Goal: Transaction & Acquisition: Purchase product/service

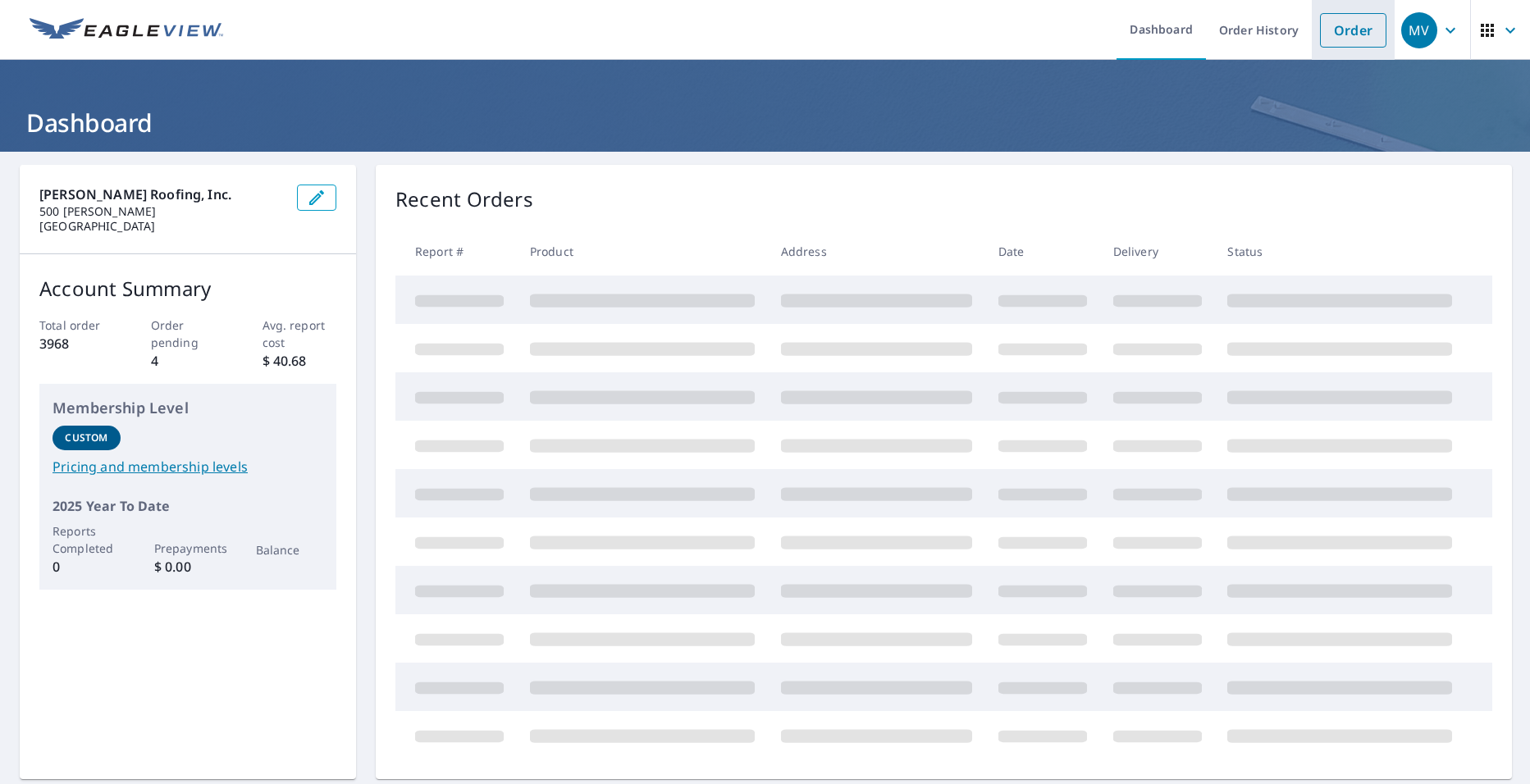
click at [1342, 38] on link "Order" at bounding box center [1352, 30] width 66 height 34
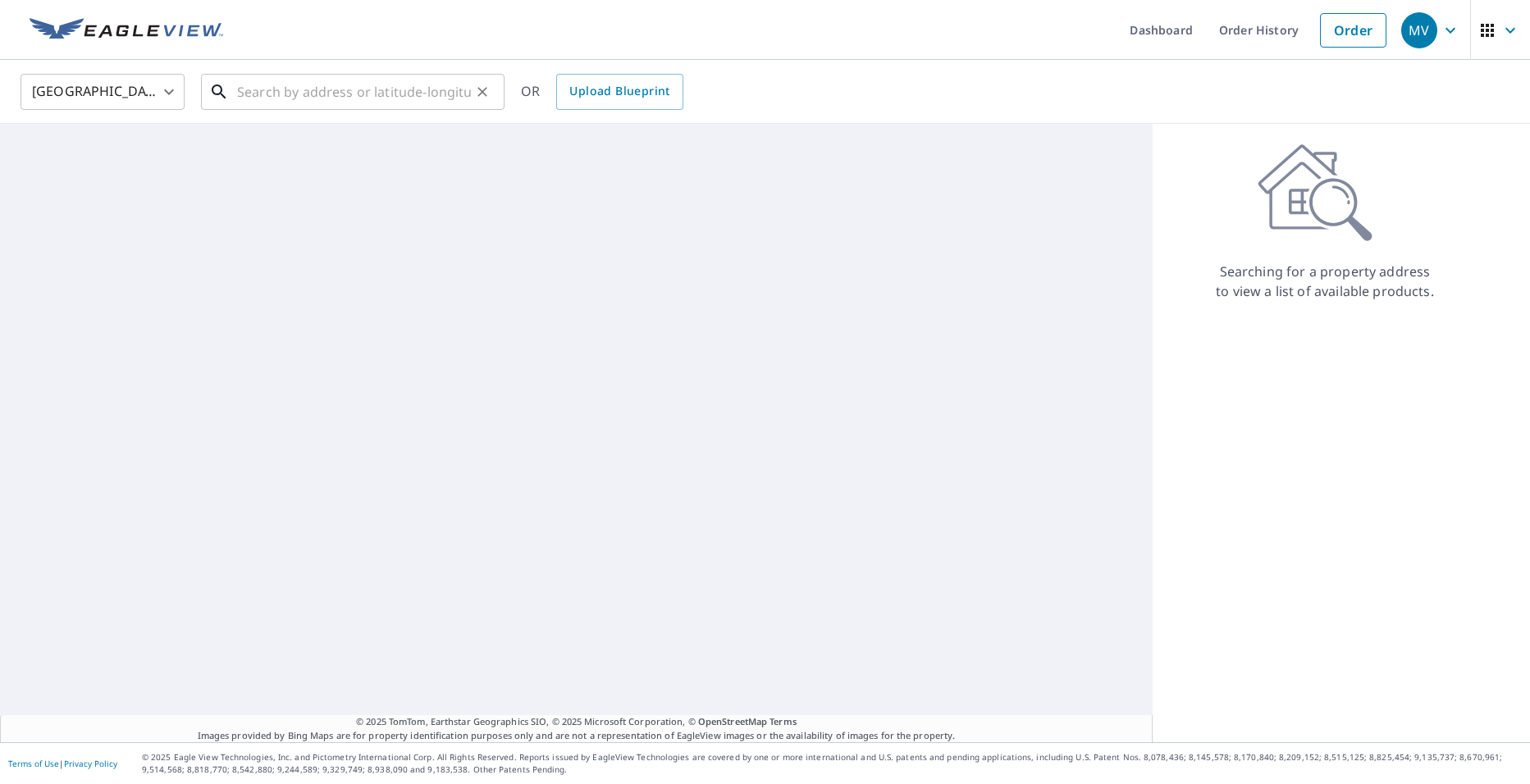
click at [305, 94] on input "text" at bounding box center [354, 92] width 233 height 46
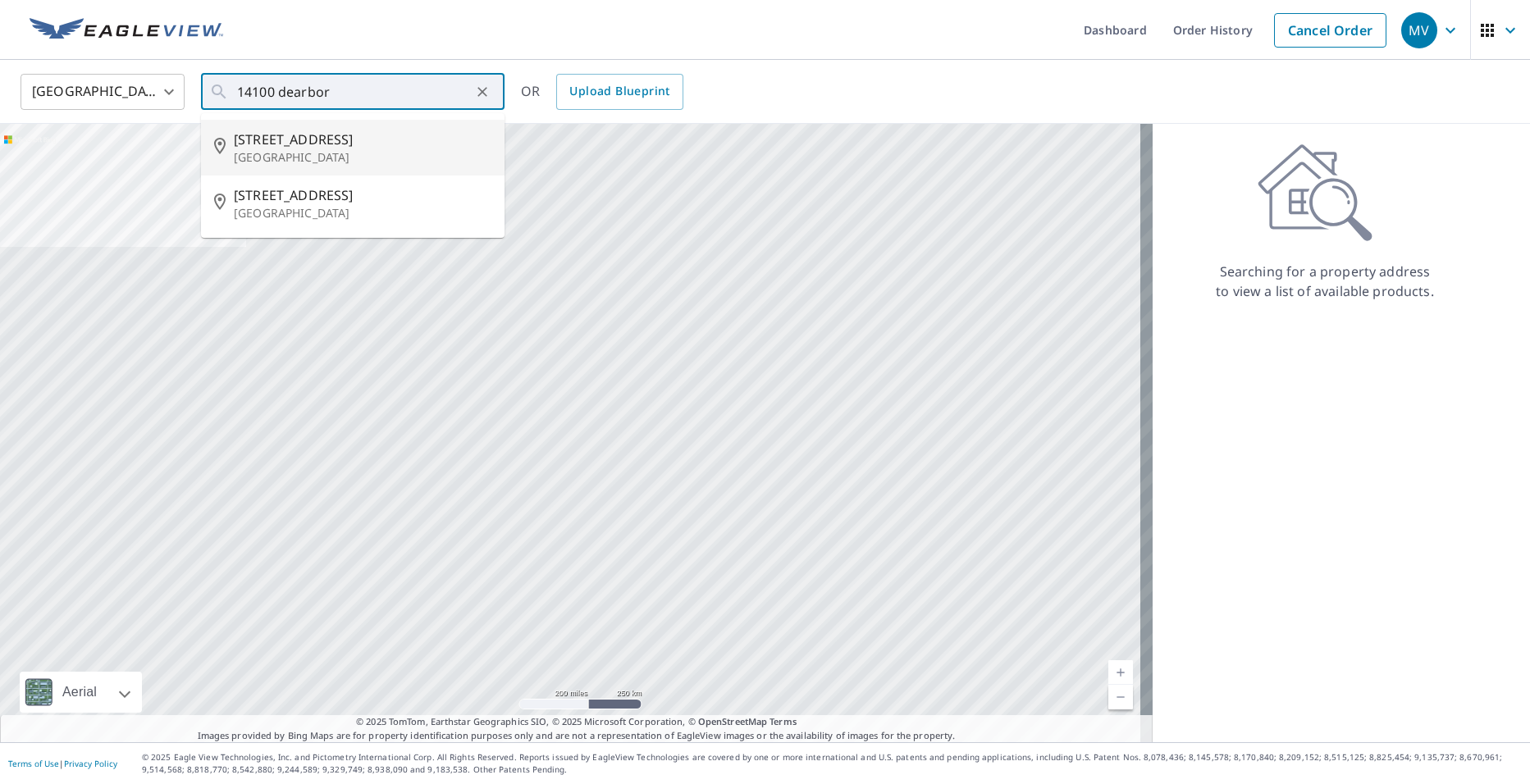
type input "[STREET_ADDRESS]"
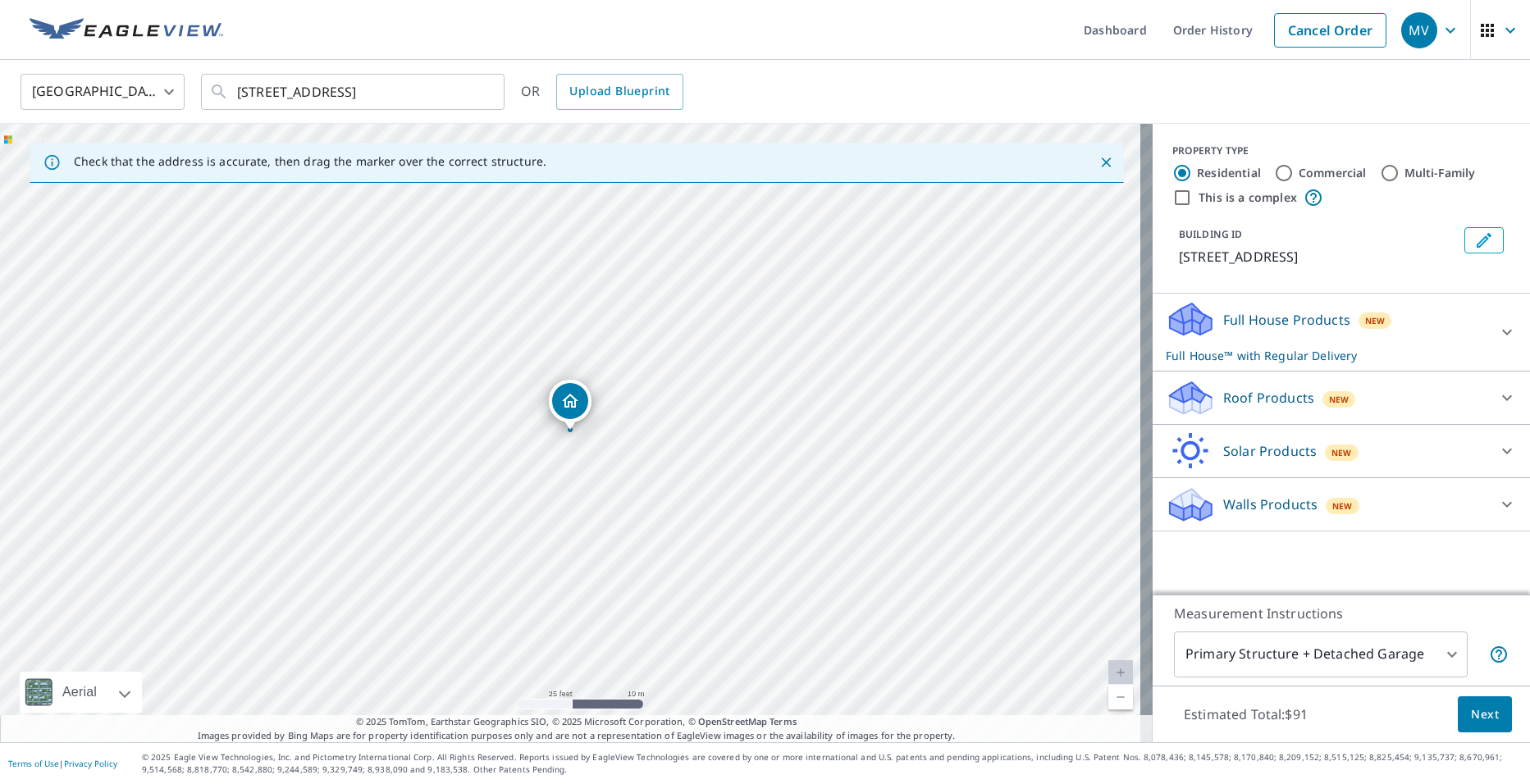
click at [1197, 409] on icon at bounding box center [1190, 399] width 50 height 39
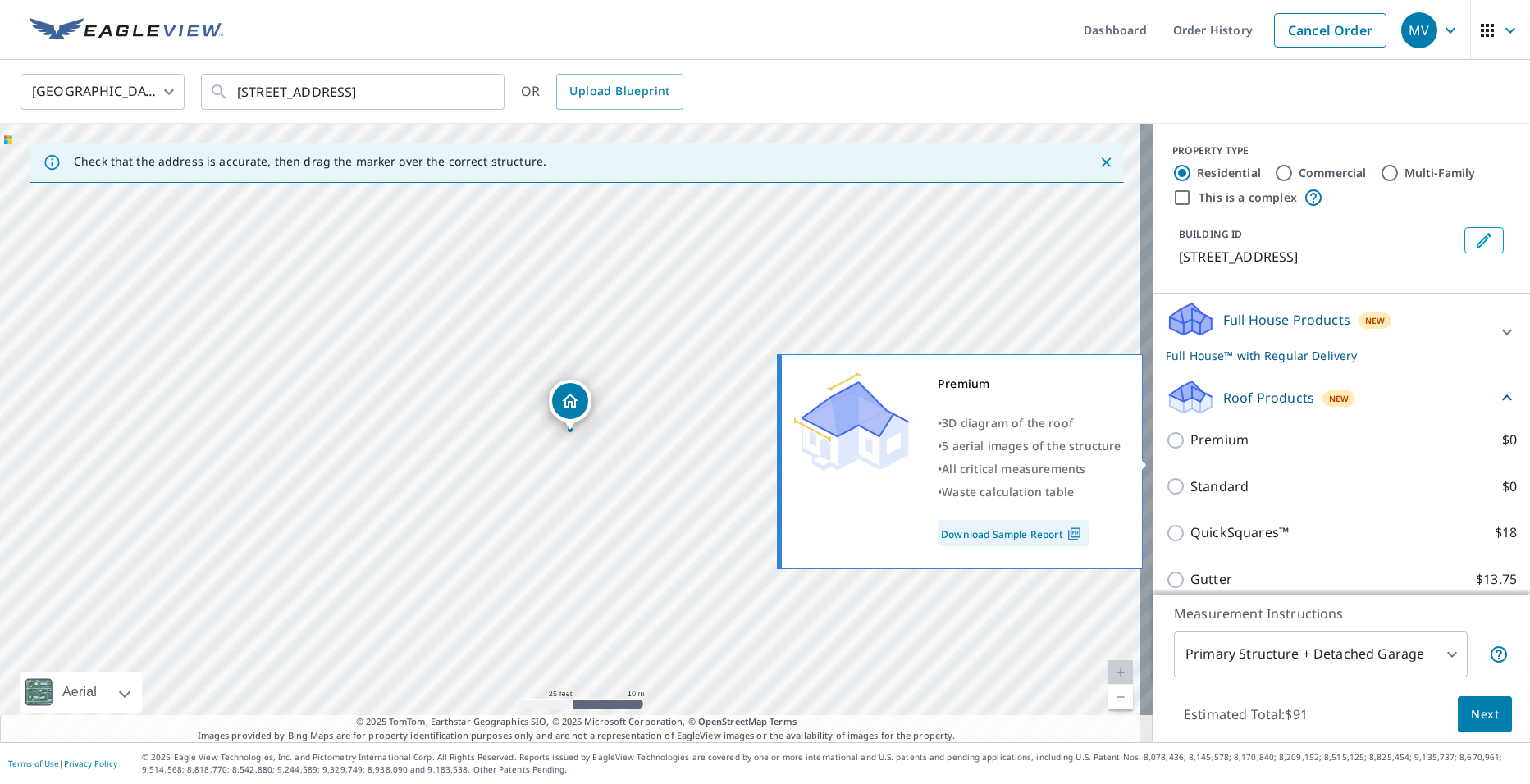
click at [1192, 450] on p "Premium" at bounding box center [1220, 439] width 58 height 20
click at [1190, 450] on input "Premium $0" at bounding box center [1178, 440] width 25 height 19
checkbox input "true"
checkbox input "false"
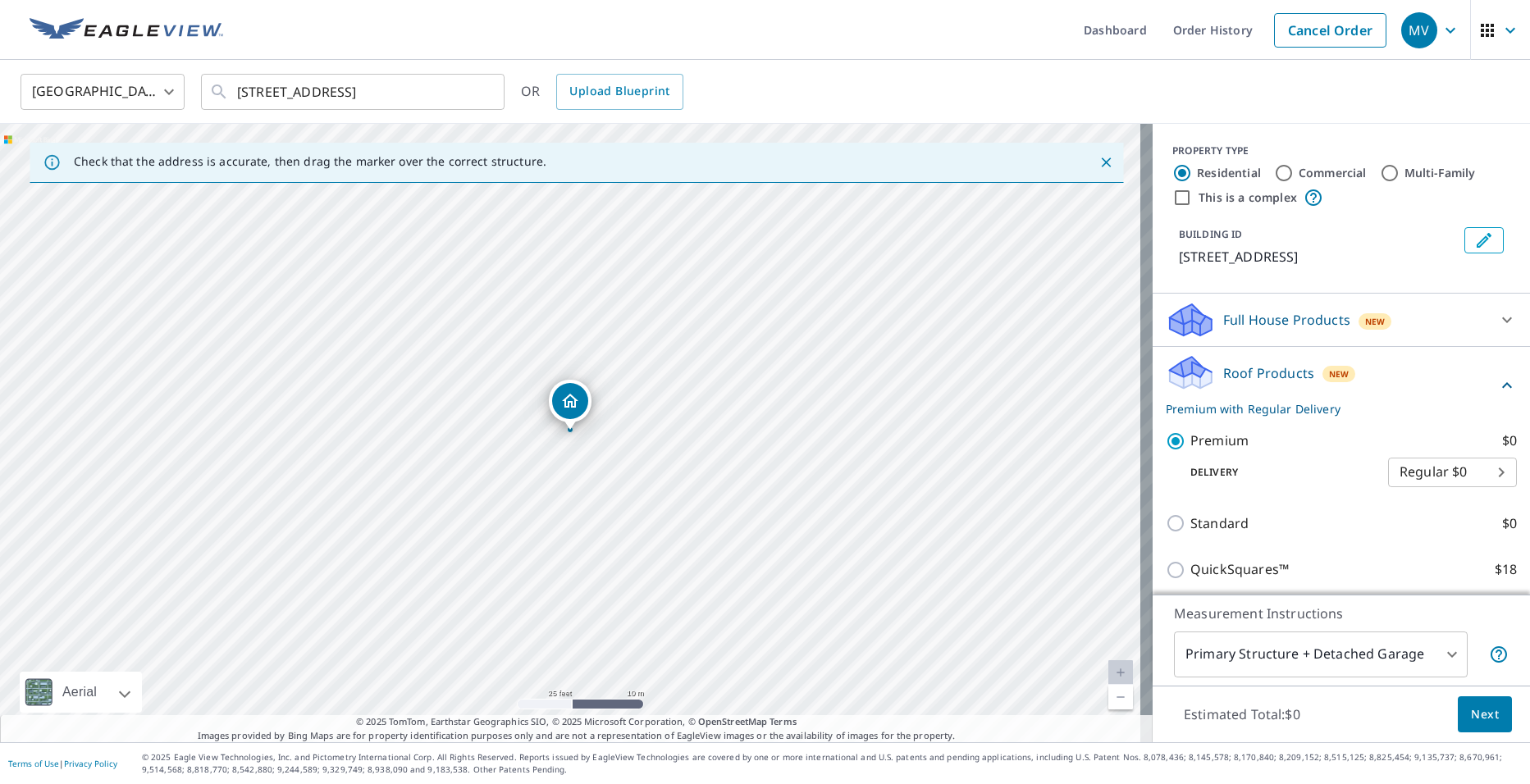
click at [1457, 707] on button "Next" at bounding box center [1484, 714] width 54 height 37
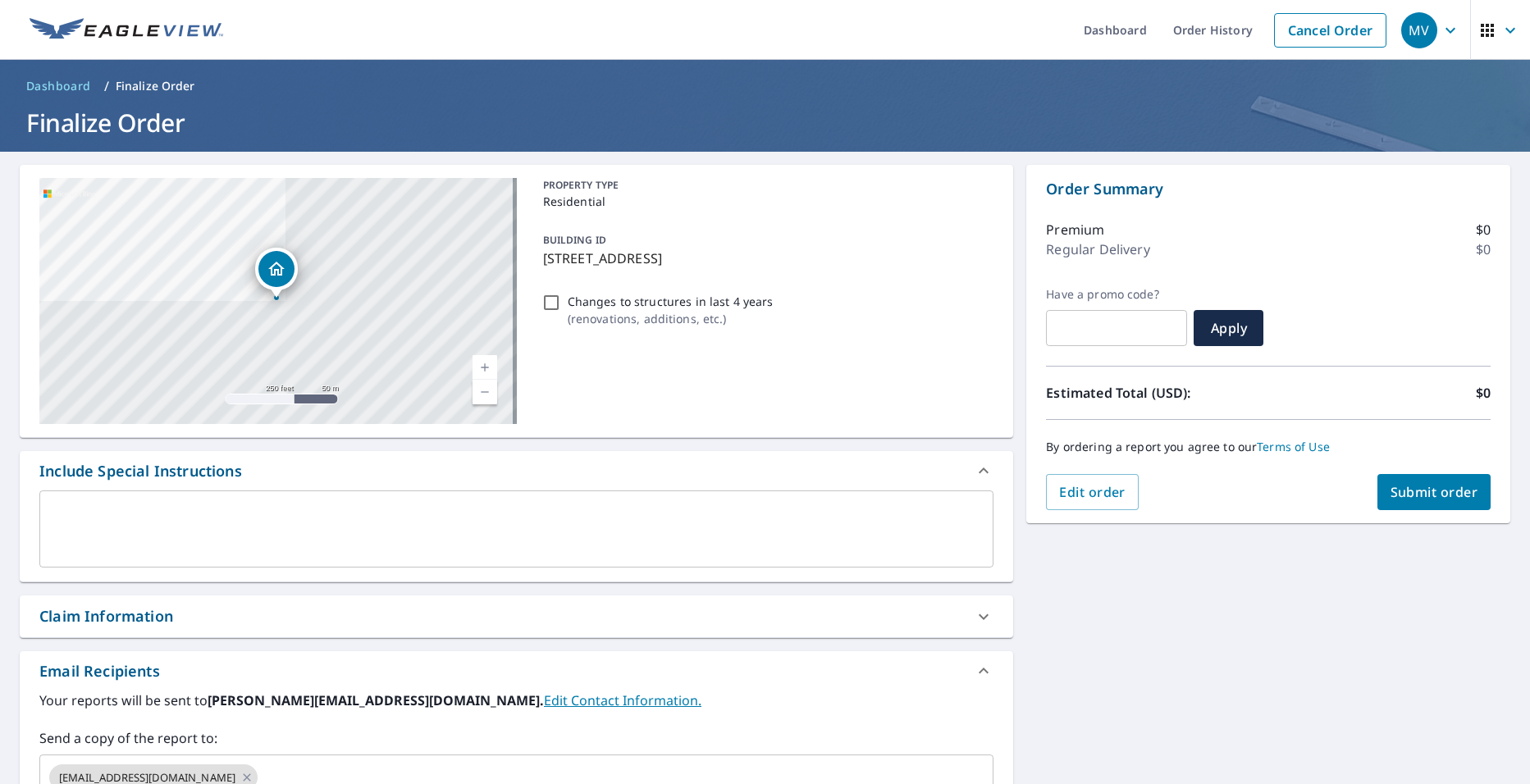
click at [1390, 498] on span "Submit order" at bounding box center [1434, 491] width 88 height 18
checkbox input "true"
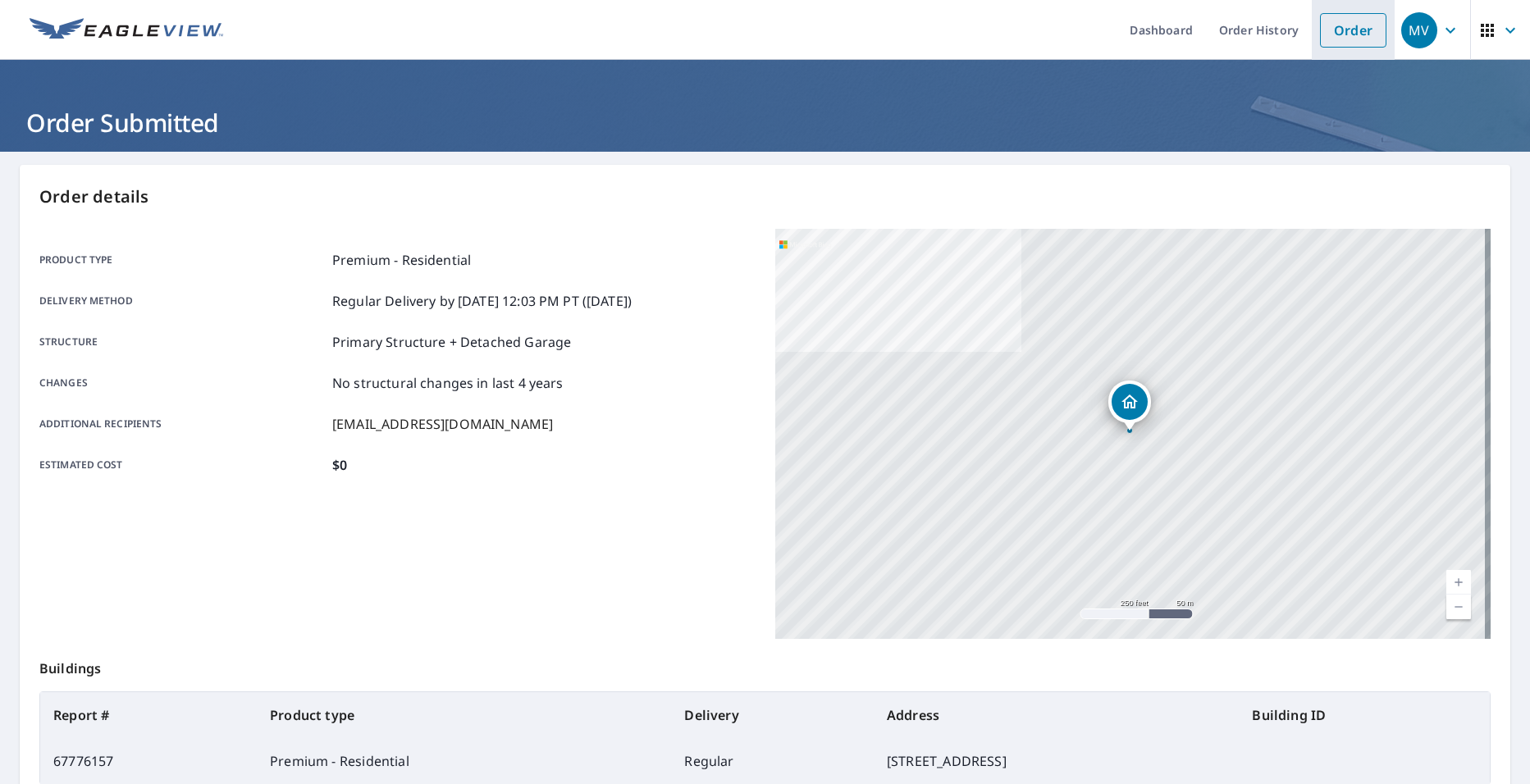
click at [1329, 20] on link "Order" at bounding box center [1352, 30] width 66 height 34
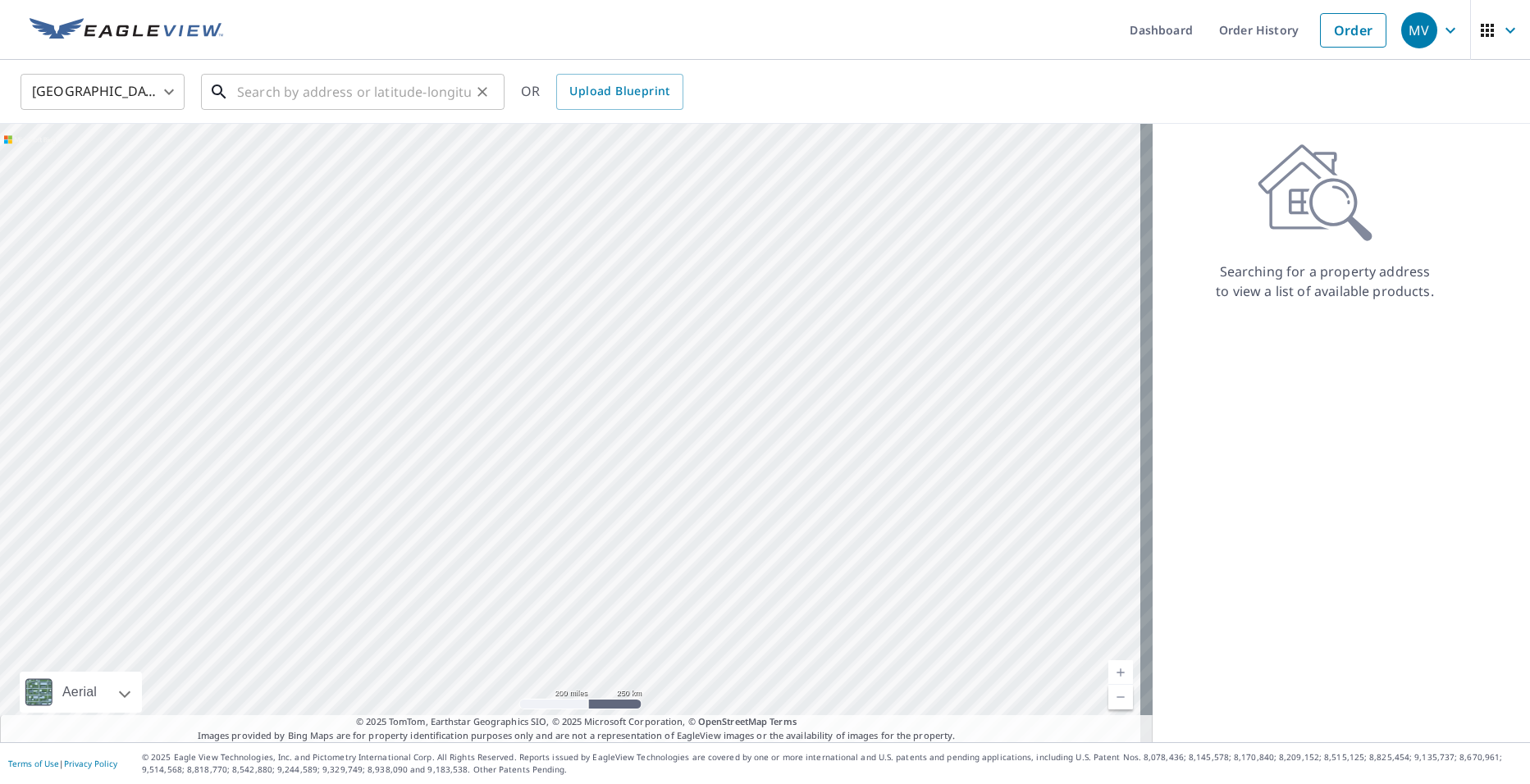
click at [286, 85] on input "text" at bounding box center [354, 92] width 233 height 46
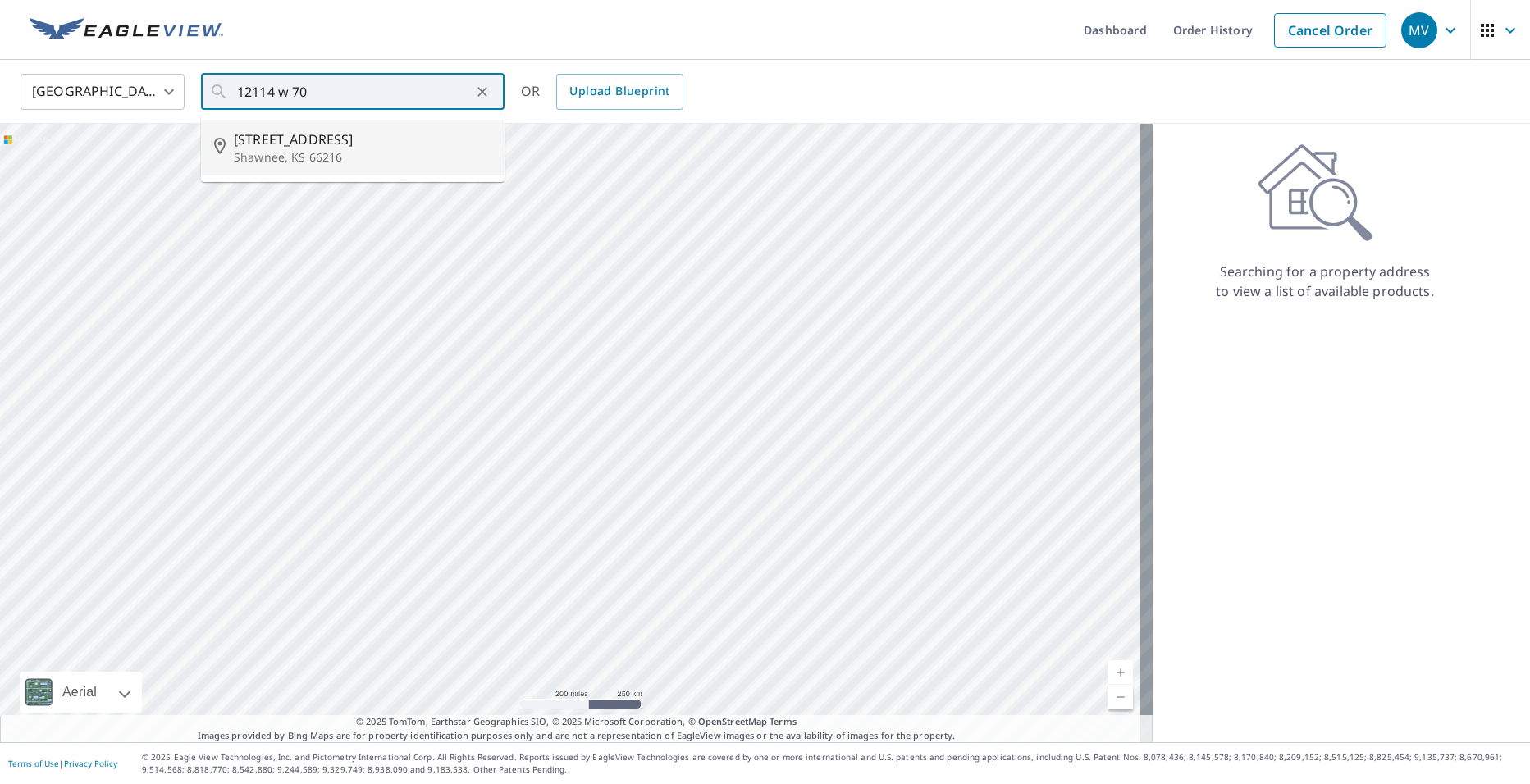
type input "[STREET_ADDRESS]"
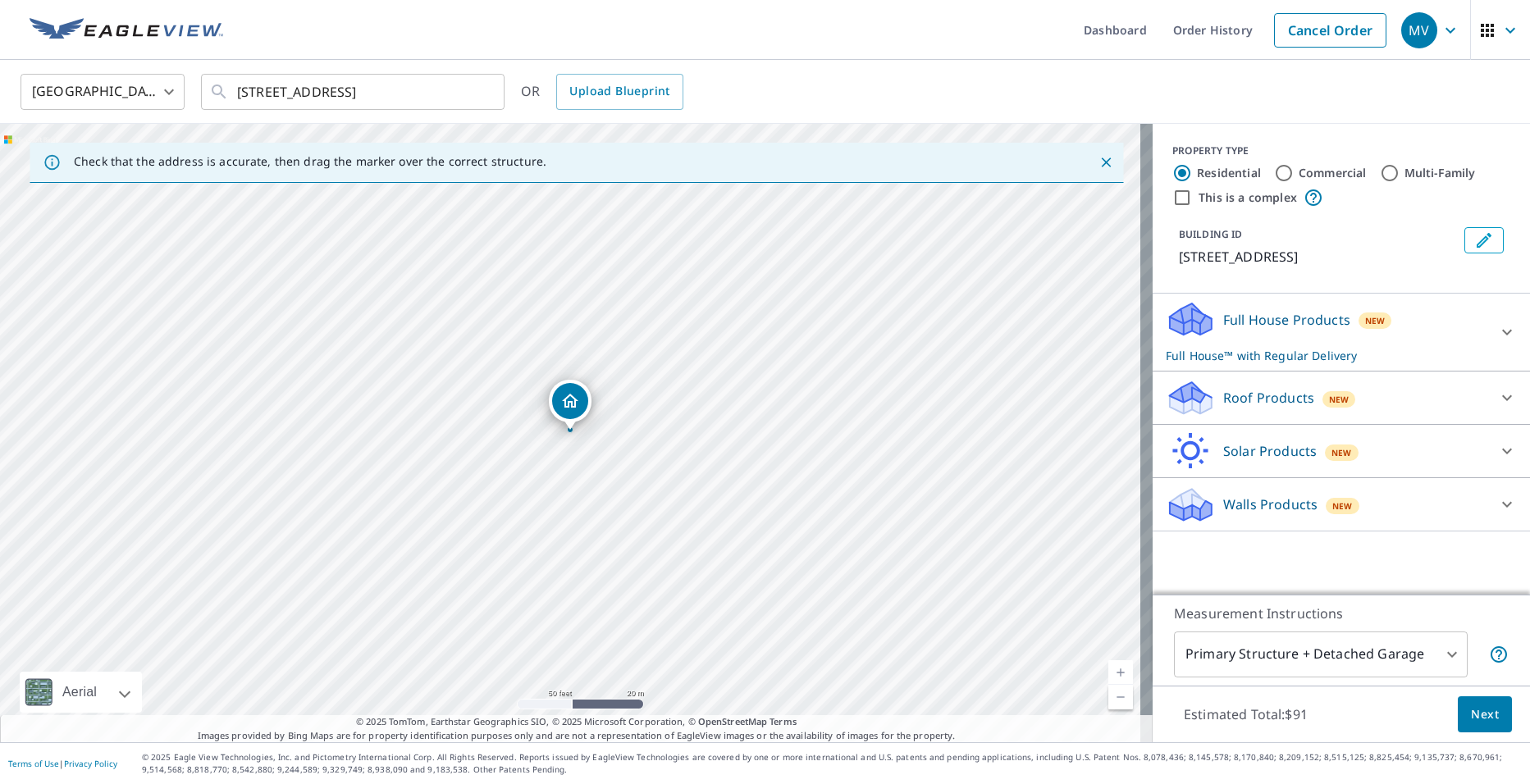
click at [1172, 399] on icon at bounding box center [1190, 392] width 42 height 20
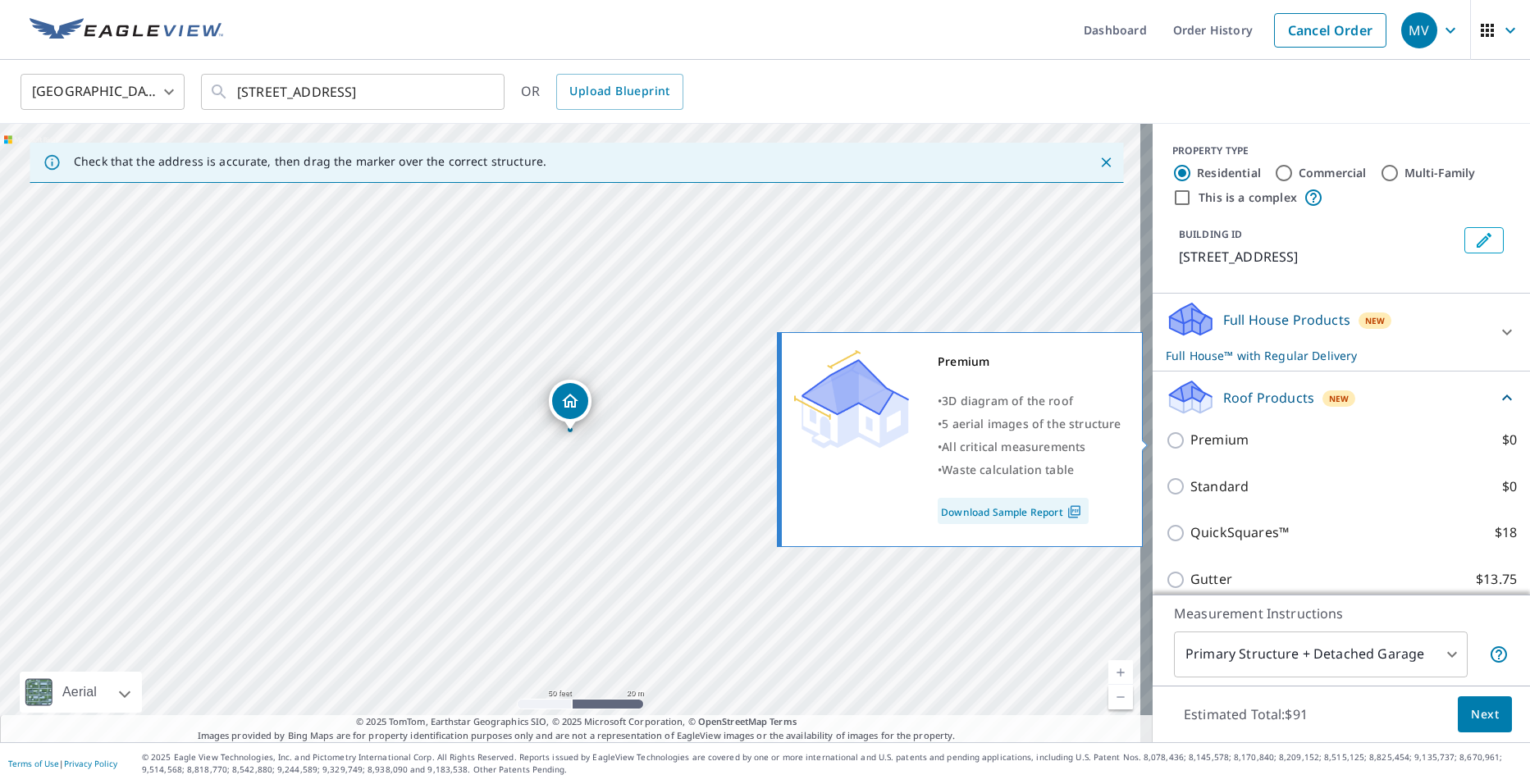
click at [1175, 440] on input "Premium $0" at bounding box center [1178, 440] width 25 height 19
checkbox input "true"
checkbox input "false"
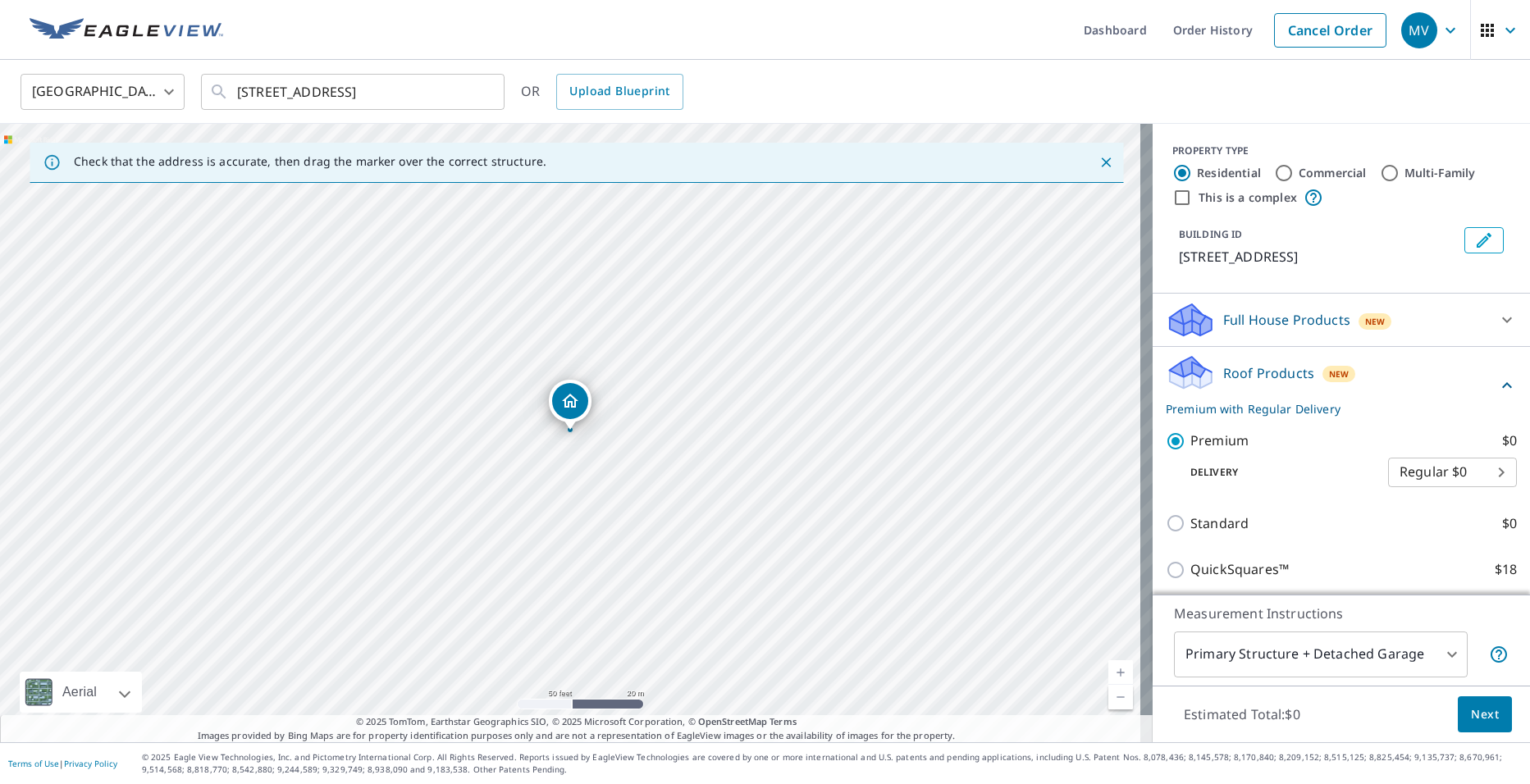
click at [1471, 710] on span "Next" at bounding box center [1485, 714] width 28 height 20
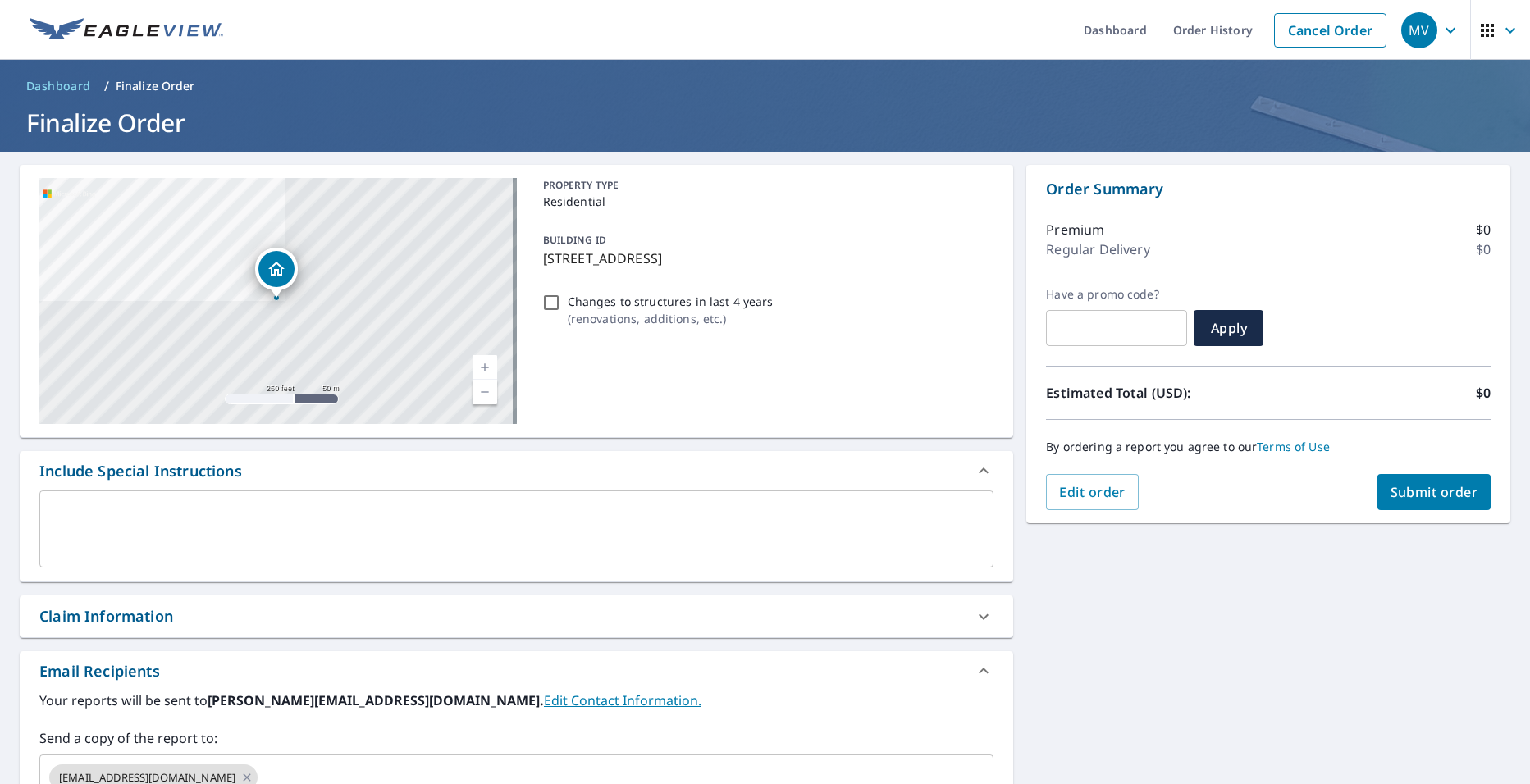
click at [1390, 485] on span "Submit order" at bounding box center [1434, 491] width 88 height 18
checkbox input "true"
